Goal: Information Seeking & Learning: Learn about a topic

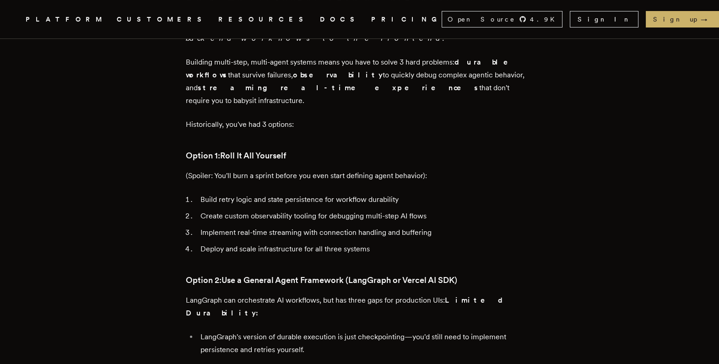
scroll to position [415, 0]
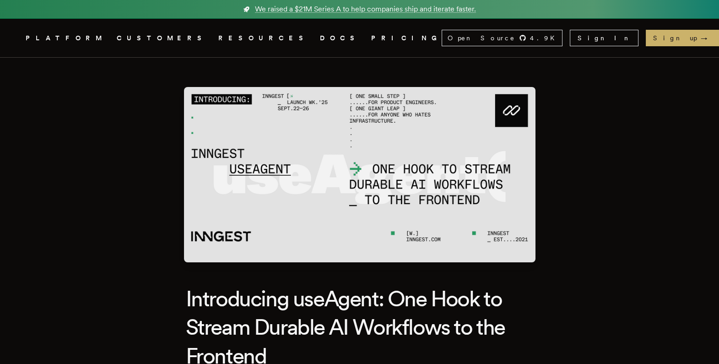
click at [446, 174] on img at bounding box center [360, 174] width 352 height 175
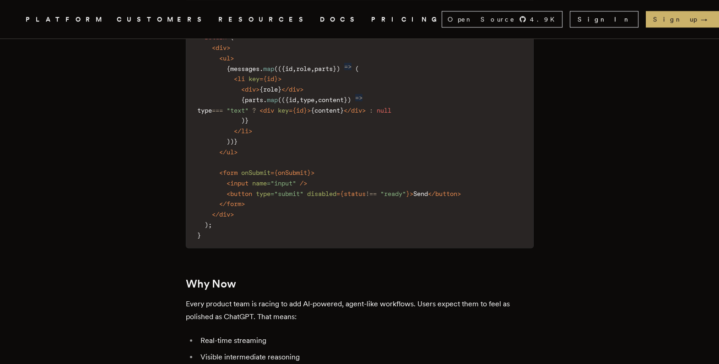
scroll to position [1442, 0]
